Goal: Find specific page/section: Find specific page/section

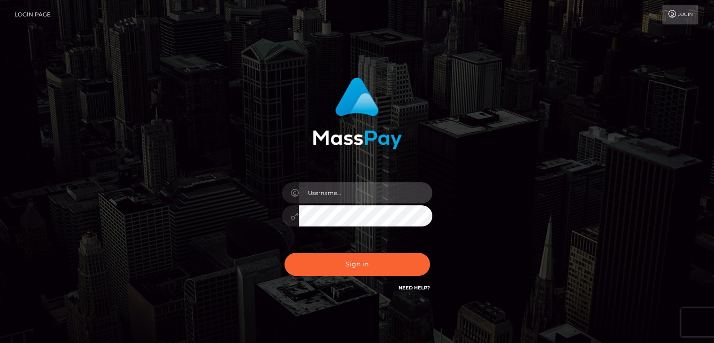
type input "[PERSON_NAME].[PERSON_NAME]"
click at [342, 195] on input "esmeralda.cope" at bounding box center [365, 192] width 133 height 21
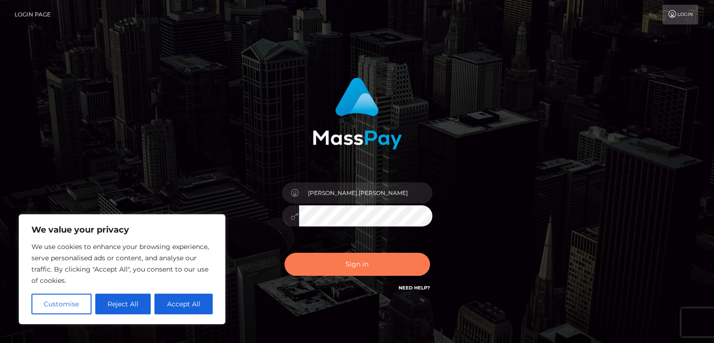
click at [326, 267] on button "Sign in" at bounding box center [358, 264] width 146 height 23
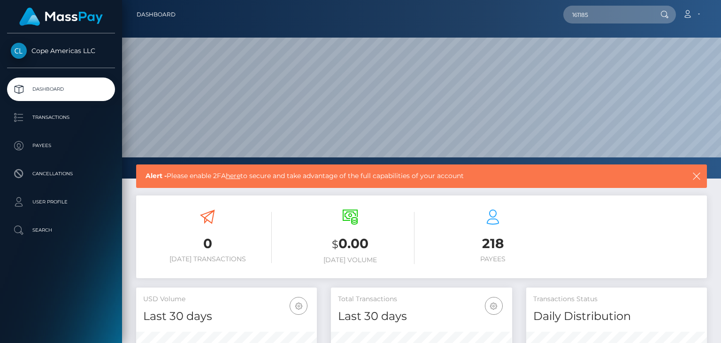
scroll to position [166, 180]
click at [51, 144] on p "Payees" at bounding box center [61, 146] width 100 height 14
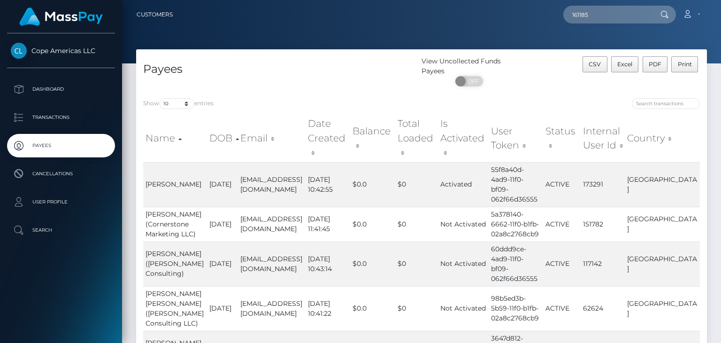
type input "161185"
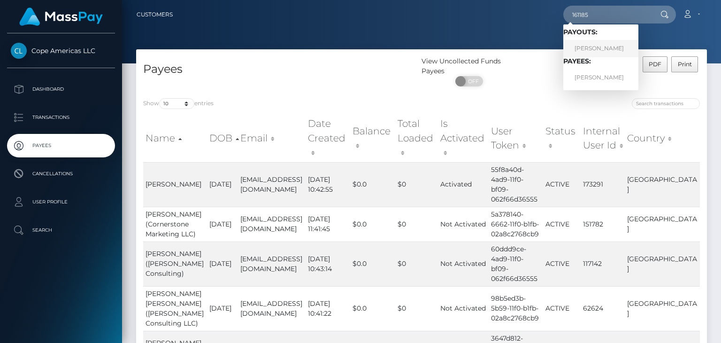
click at [597, 47] on link "David Williams" at bounding box center [600, 48] width 75 height 17
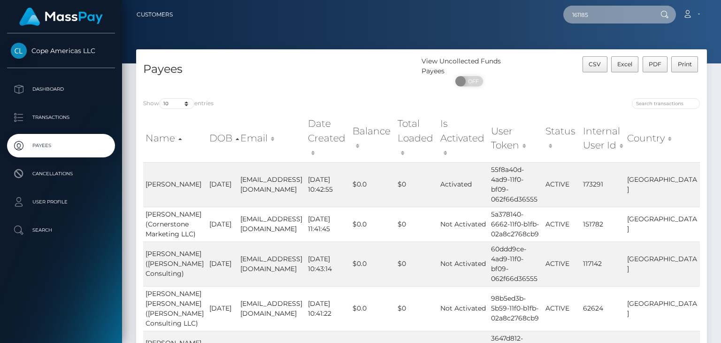
click at [609, 15] on input "161185" at bounding box center [607, 15] width 88 height 18
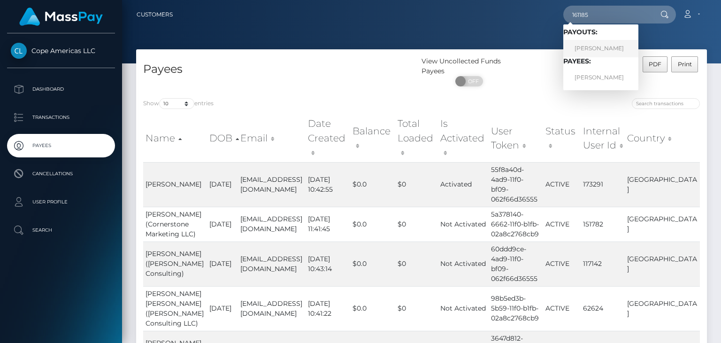
click at [606, 50] on link "[PERSON_NAME]" at bounding box center [600, 48] width 75 height 17
